Goal: Task Accomplishment & Management: Manage account settings

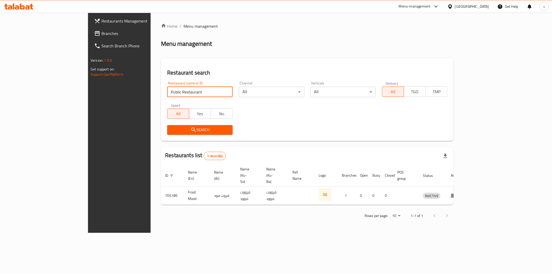
type input "Public Restaurant"
click button "Search" at bounding box center [200, 130] width 66 height 10
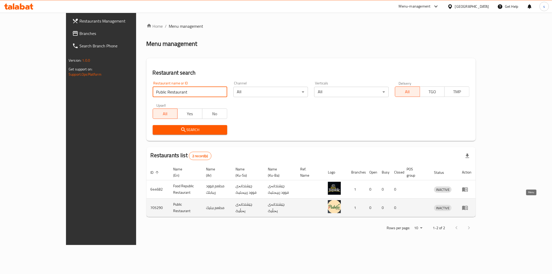
click at [472, 205] on link "enhanced table" at bounding box center [467, 208] width 10 height 6
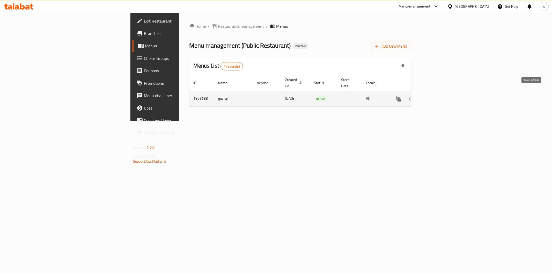
click at [440, 96] on icon "enhanced table" at bounding box center [437, 99] width 6 height 6
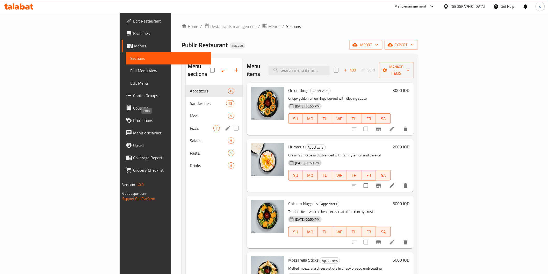
click at [190, 125] on span "Pizza" at bounding box center [202, 128] width 24 height 6
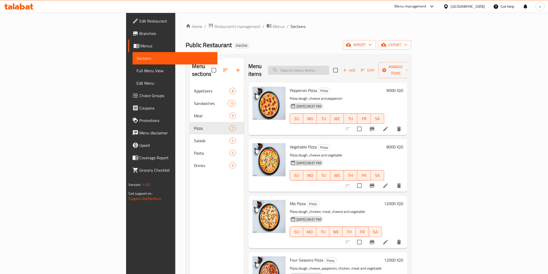
click at [329, 66] on input "search" at bounding box center [298, 70] width 61 height 9
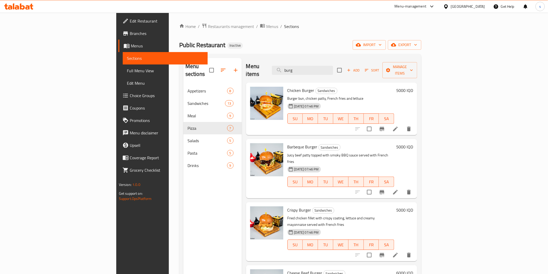
type input "burg"
click at [130, 21] on span "Edit Restaurant" at bounding box center [167, 21] width 74 height 6
